Goal: Task Accomplishment & Management: Manage account settings

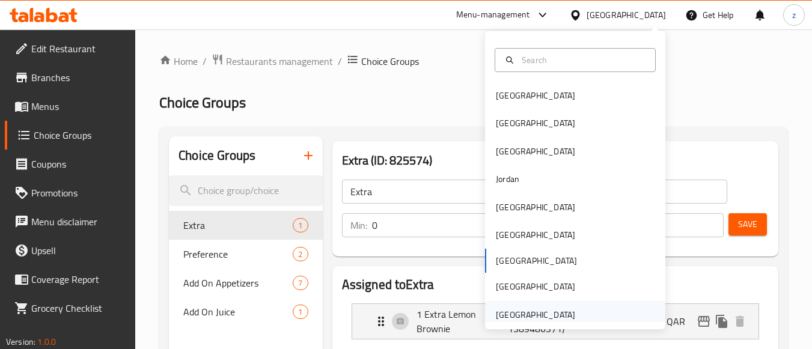
click at [568, 306] on div "[GEOGRAPHIC_DATA]" at bounding box center [535, 315] width 99 height 28
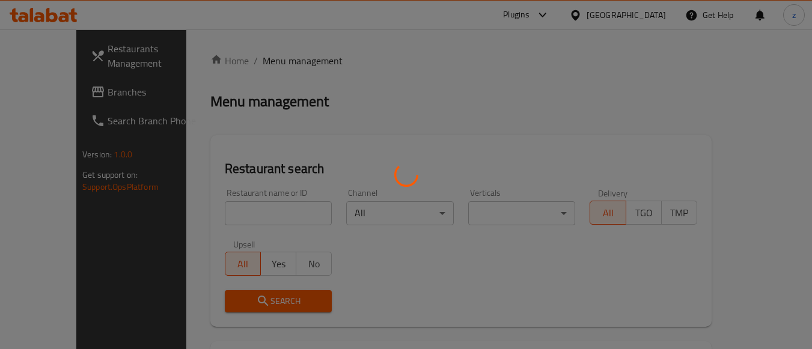
click at [481, 97] on div at bounding box center [406, 174] width 812 height 349
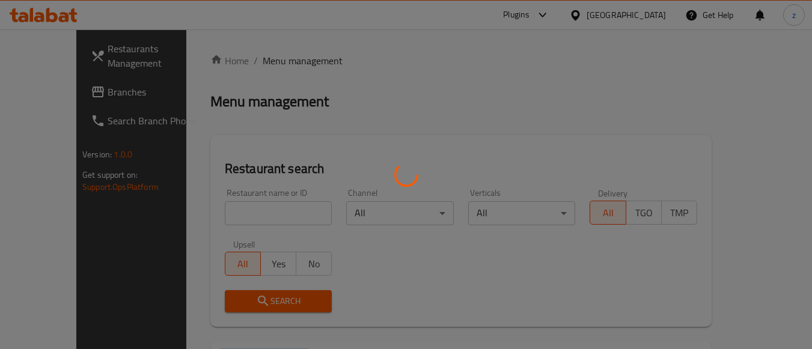
click at [481, 97] on div at bounding box center [406, 174] width 812 height 349
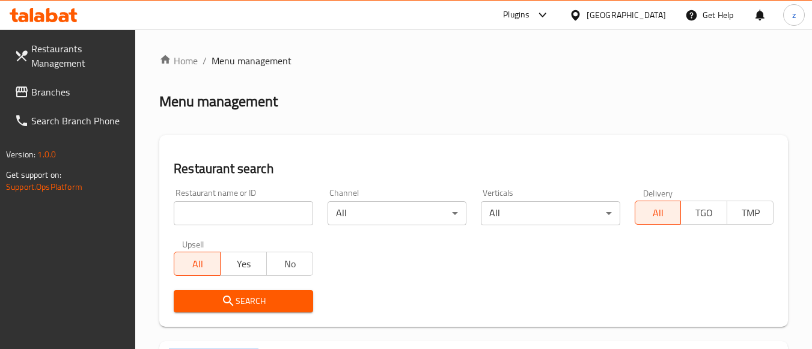
click at [72, 85] on span "Branches" at bounding box center [78, 92] width 95 height 14
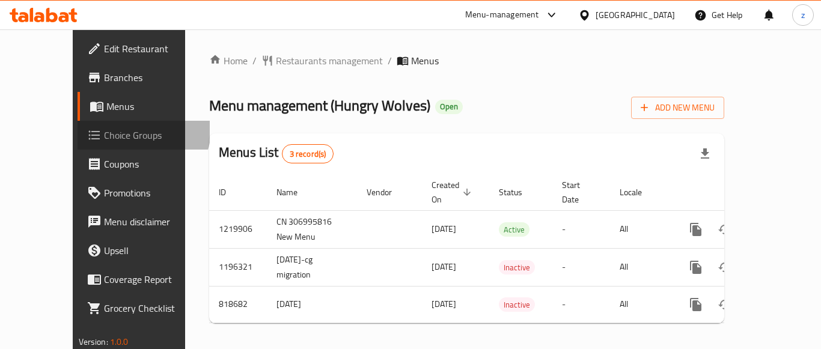
click at [104, 130] on span "Choice Groups" at bounding box center [152, 135] width 96 height 14
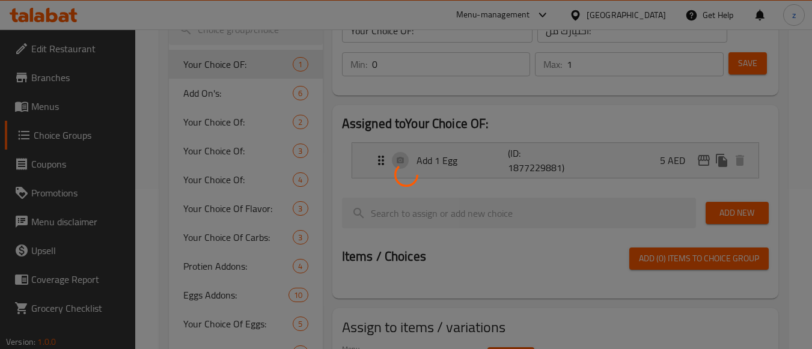
scroll to position [180, 0]
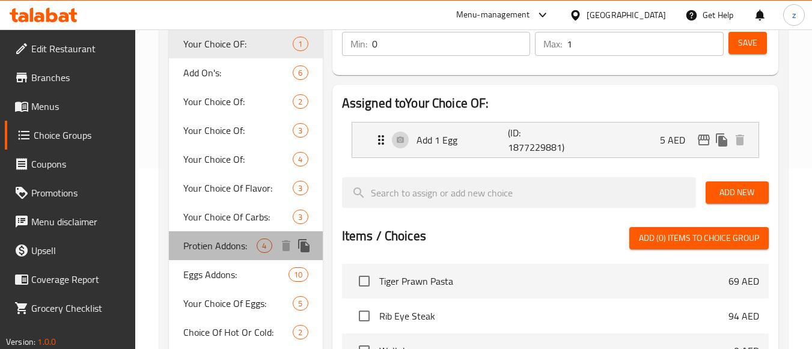
click at [214, 244] on span "Protien Addons:" at bounding box center [219, 245] width 73 height 14
type input "Protien Addons:"
type input "إضافات البروتين:"
type input "4"
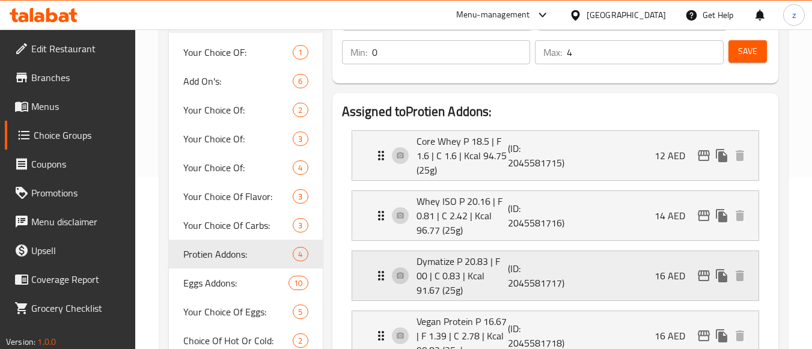
scroll to position [0, 0]
